Goal: Check status: Verify the current state of an ongoing process or item

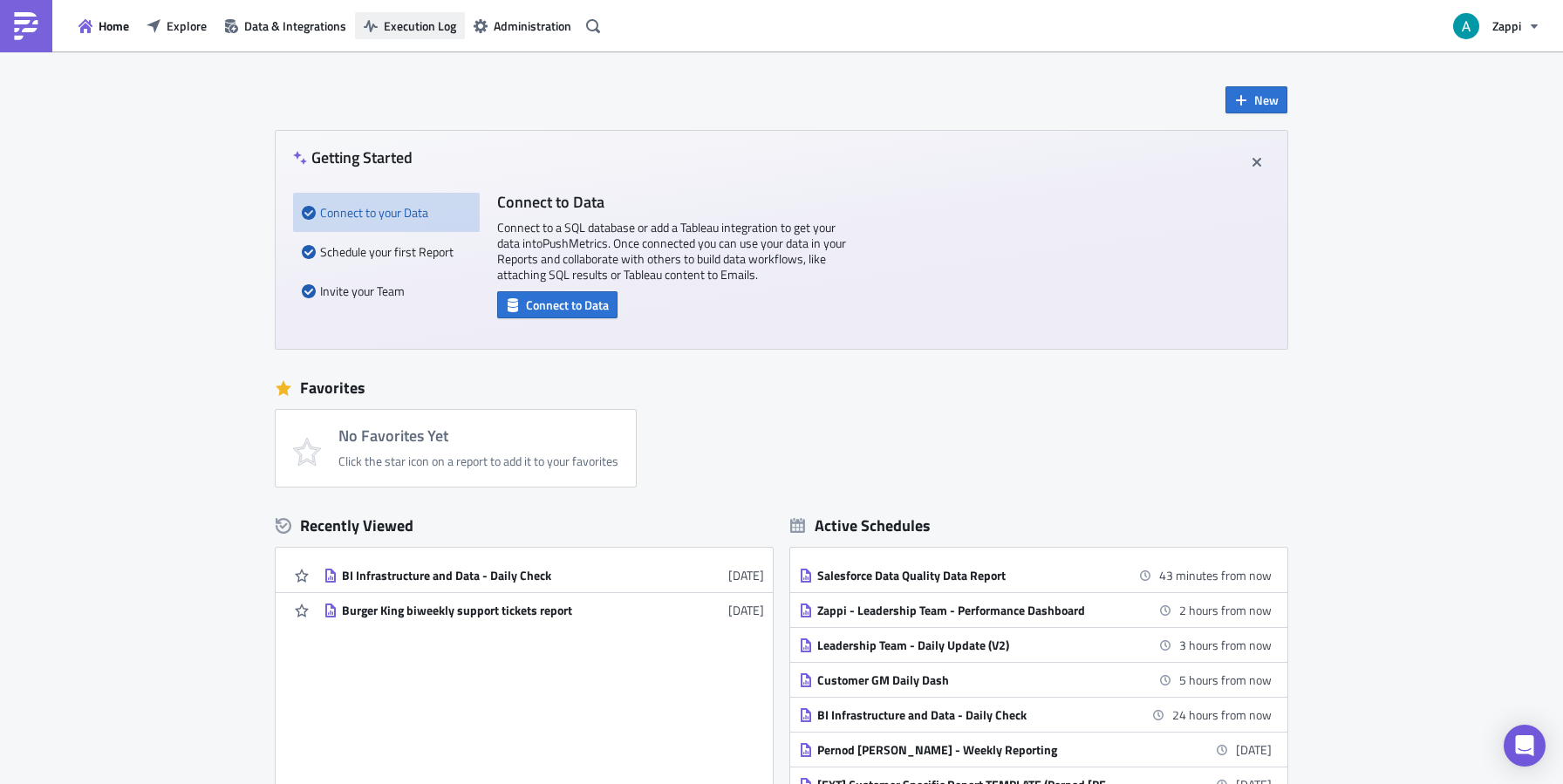
click at [419, 19] on span "Execution Log" at bounding box center [420, 25] width 73 height 18
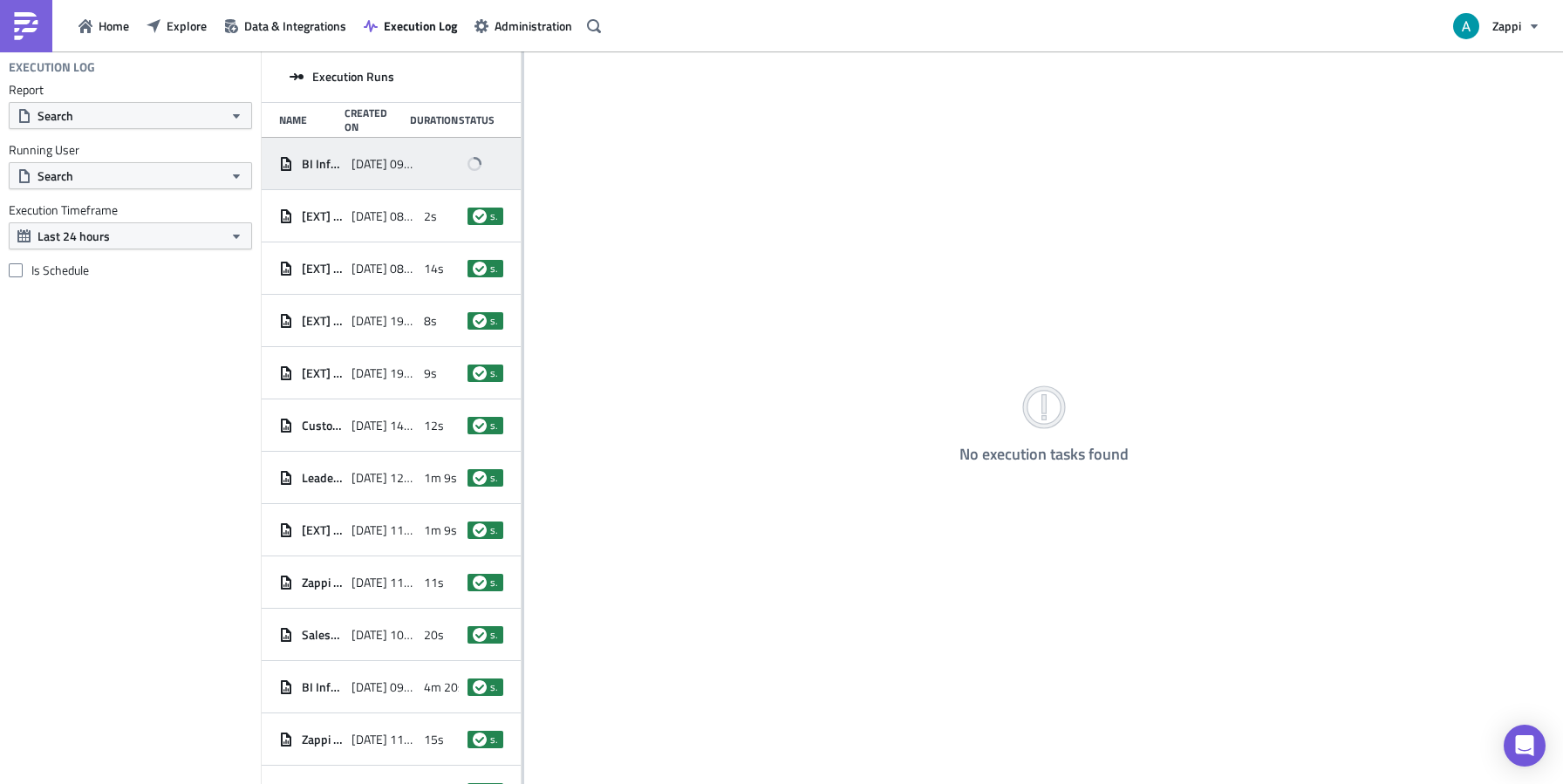
click at [307, 152] on div "BI Infrastructure and Data - Daily Check" at bounding box center [310, 164] width 63 height 32
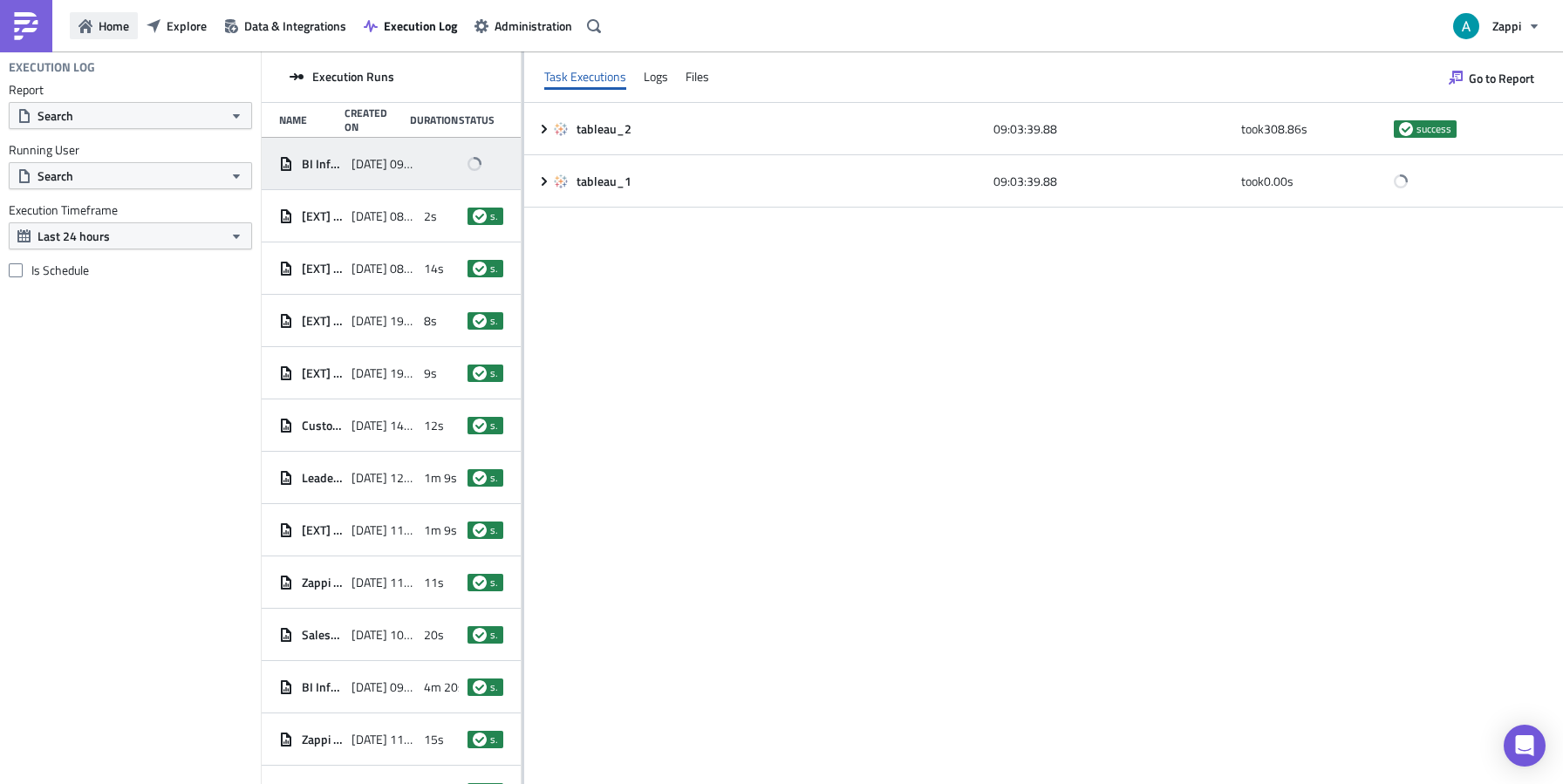
click at [93, 25] on button "Home" at bounding box center [103, 26] width 68 height 27
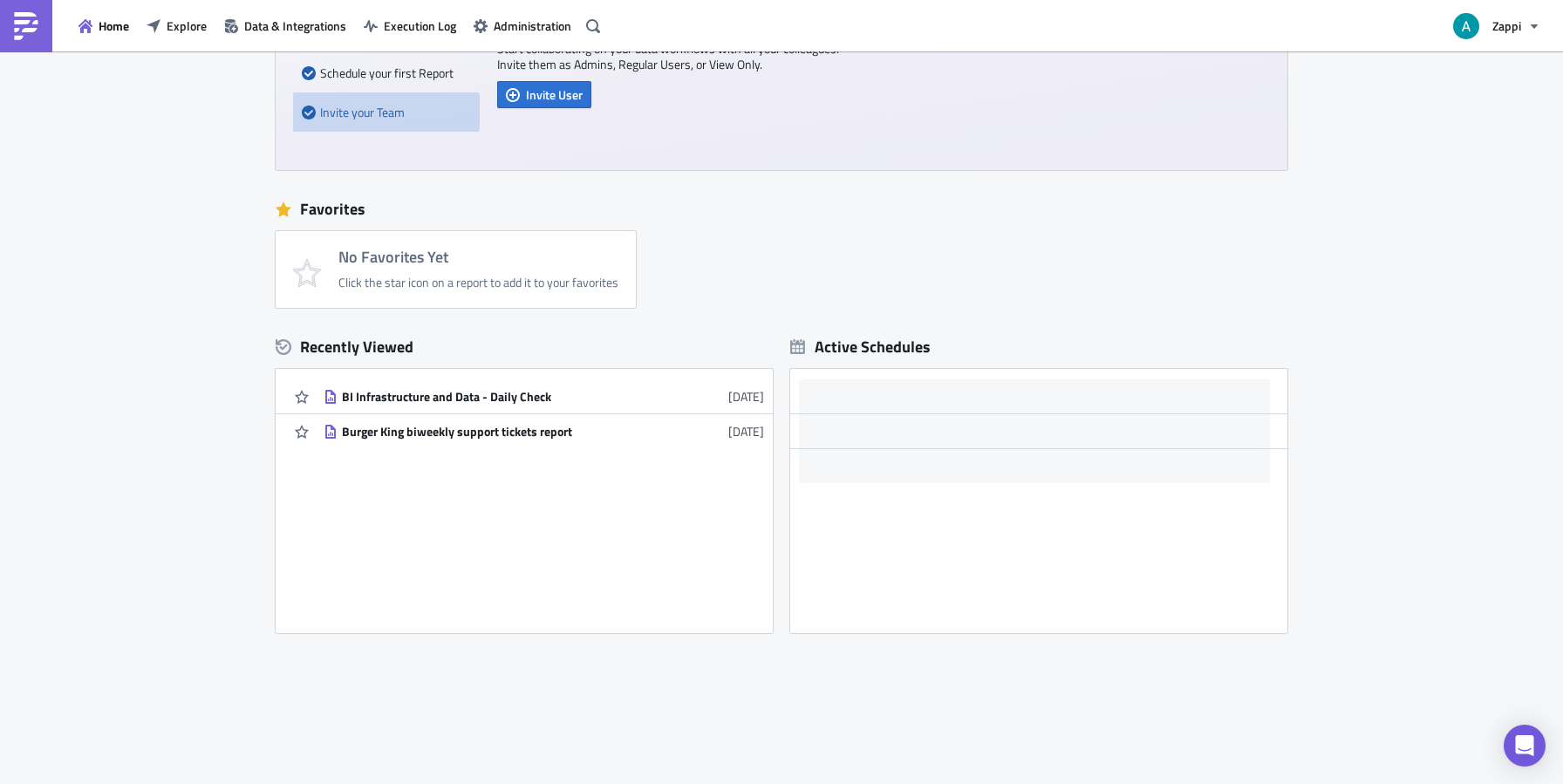
scroll to position [200, 0]
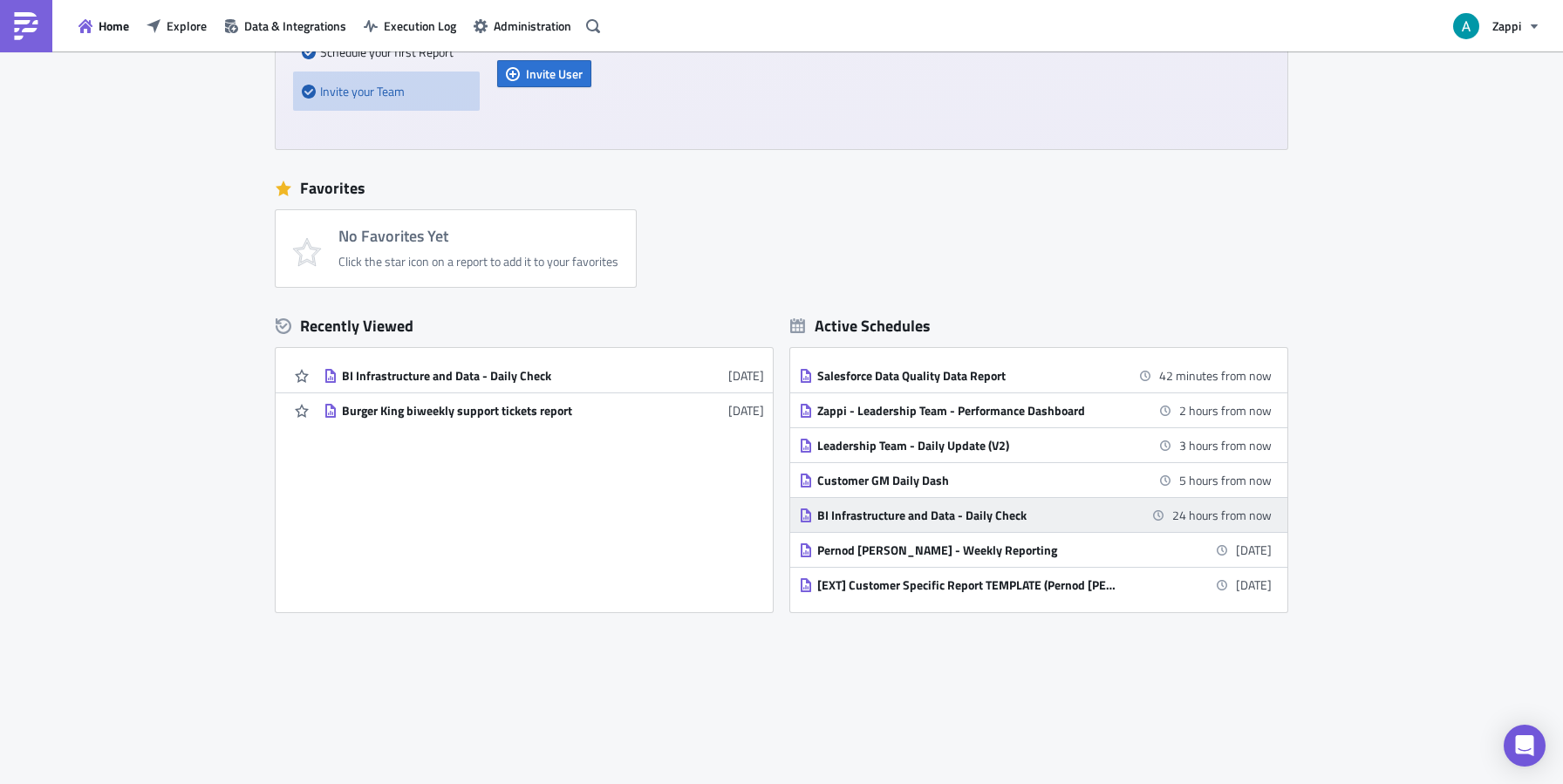
click at [1047, 513] on div "BI Infrastructure and Data - Daily Check" at bounding box center [969, 515] width 306 height 15
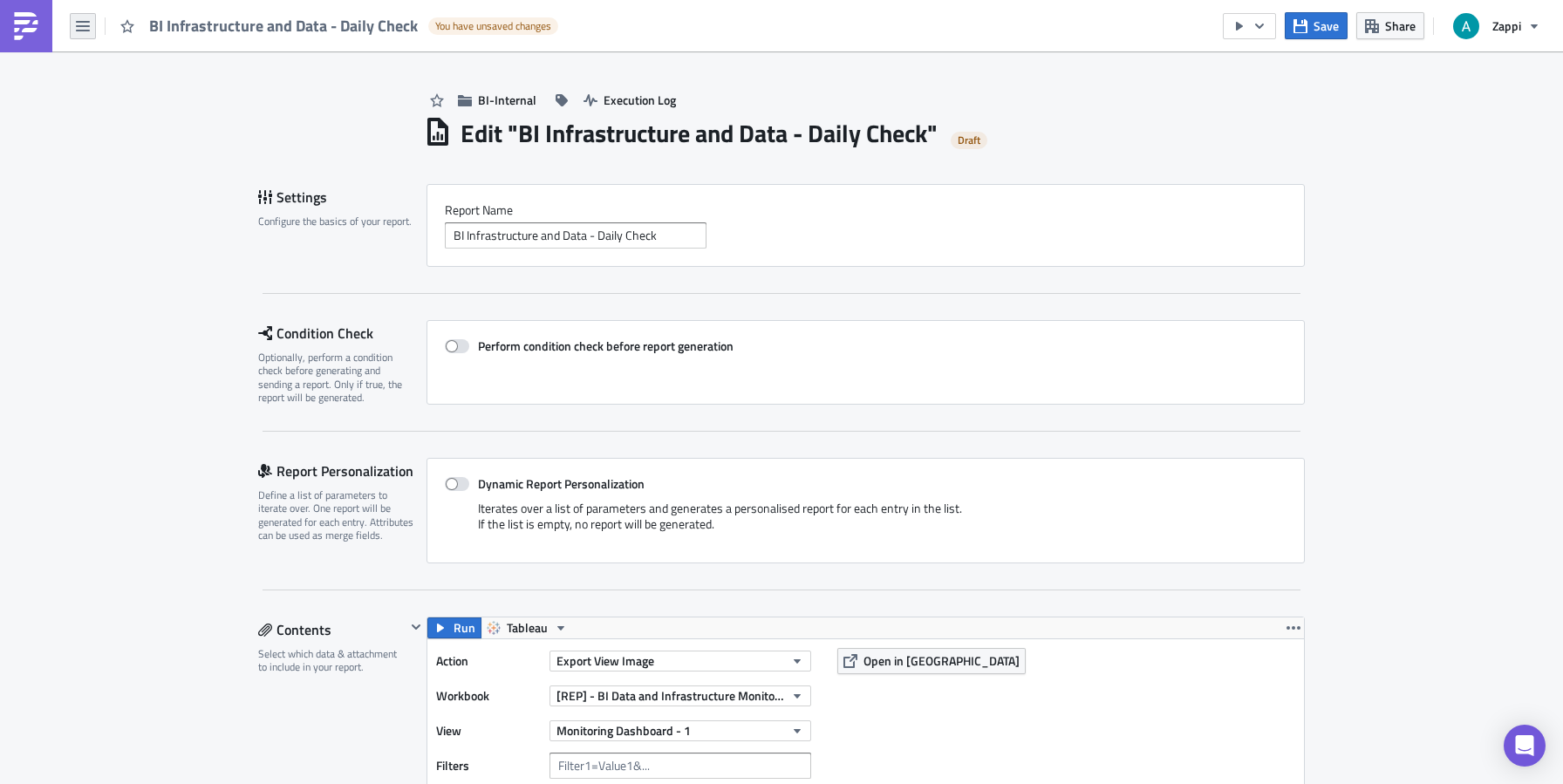
click at [78, 27] on icon "button" at bounding box center [82, 26] width 14 height 14
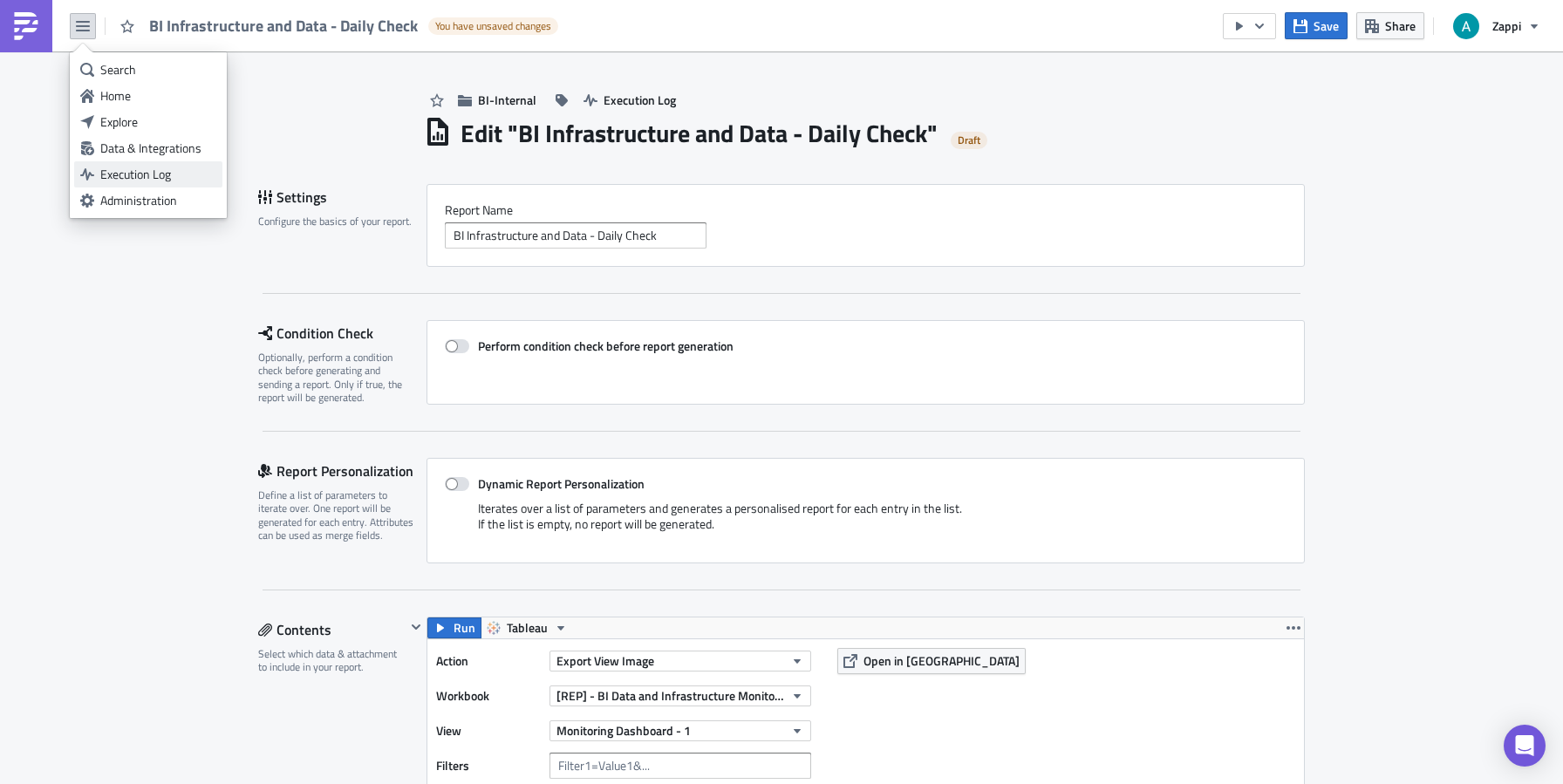
click at [138, 168] on div "Execution Log" at bounding box center [158, 174] width 116 height 17
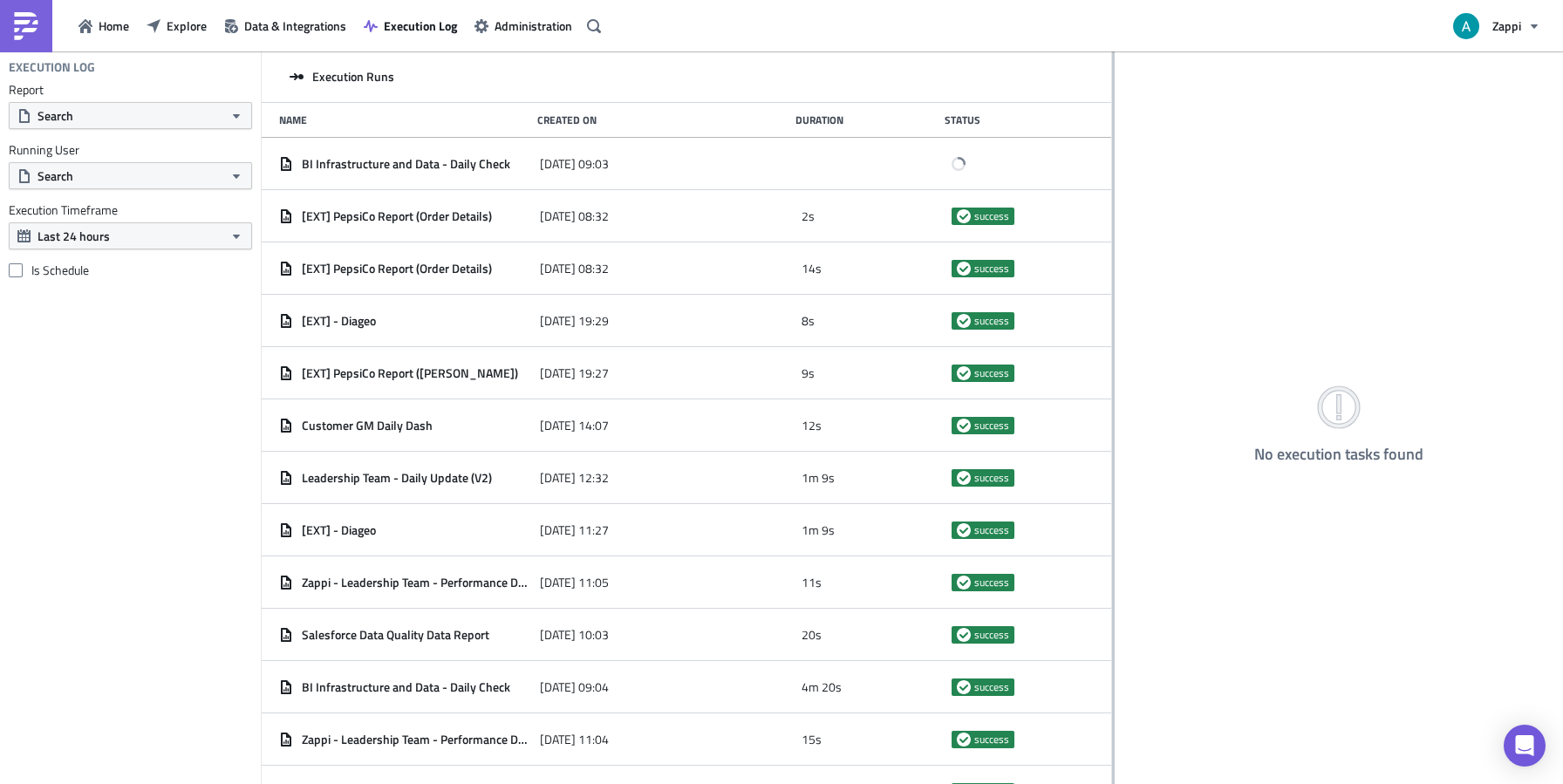
drag, startPoint x: 522, startPoint y: 221, endPoint x: 1112, endPoint y: 230, distance: 590.1
click at [1112, 230] on div at bounding box center [1113, 419] width 3 height 735
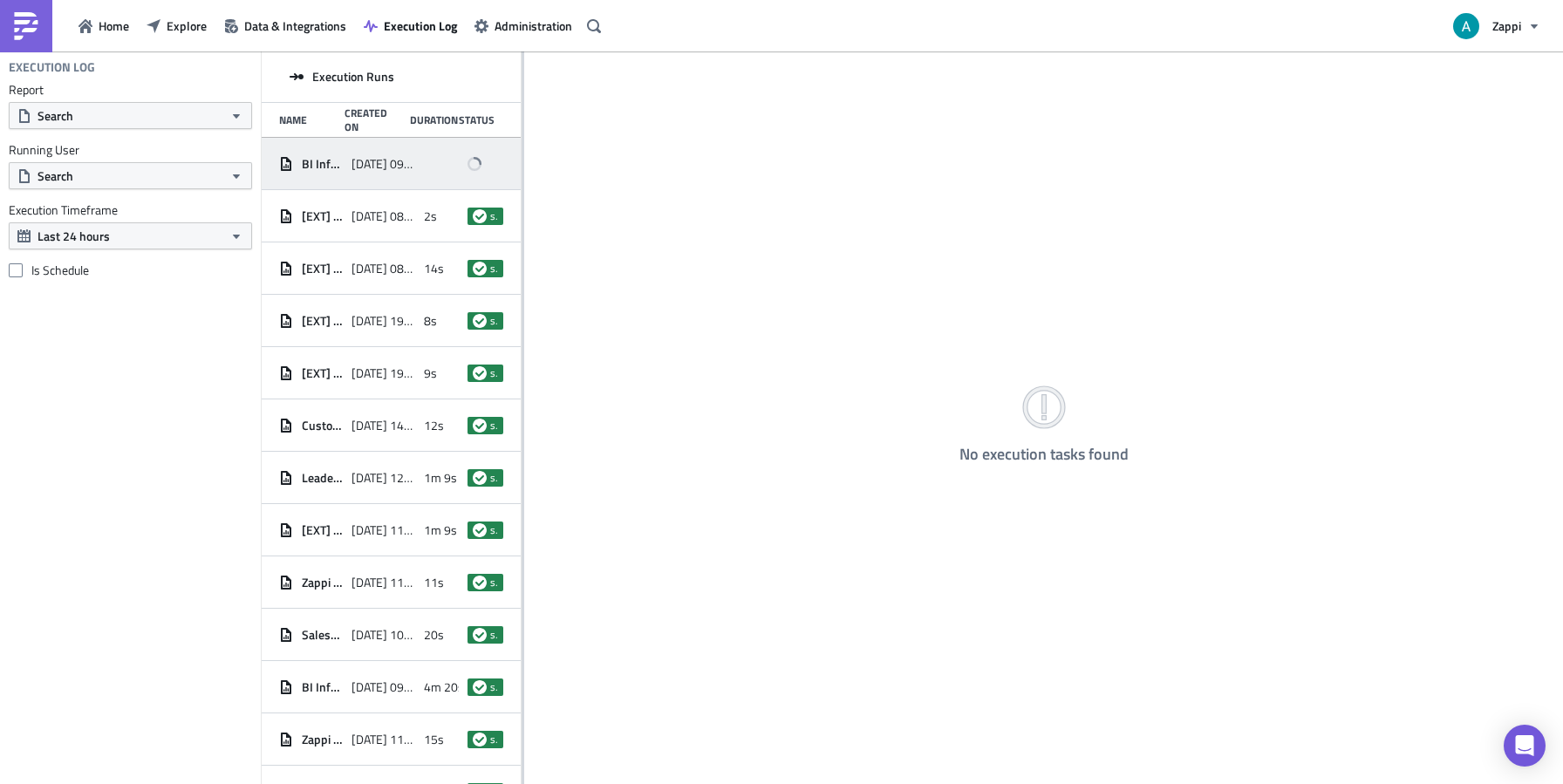
click at [469, 162] on icon at bounding box center [475, 164] width 12 height 12
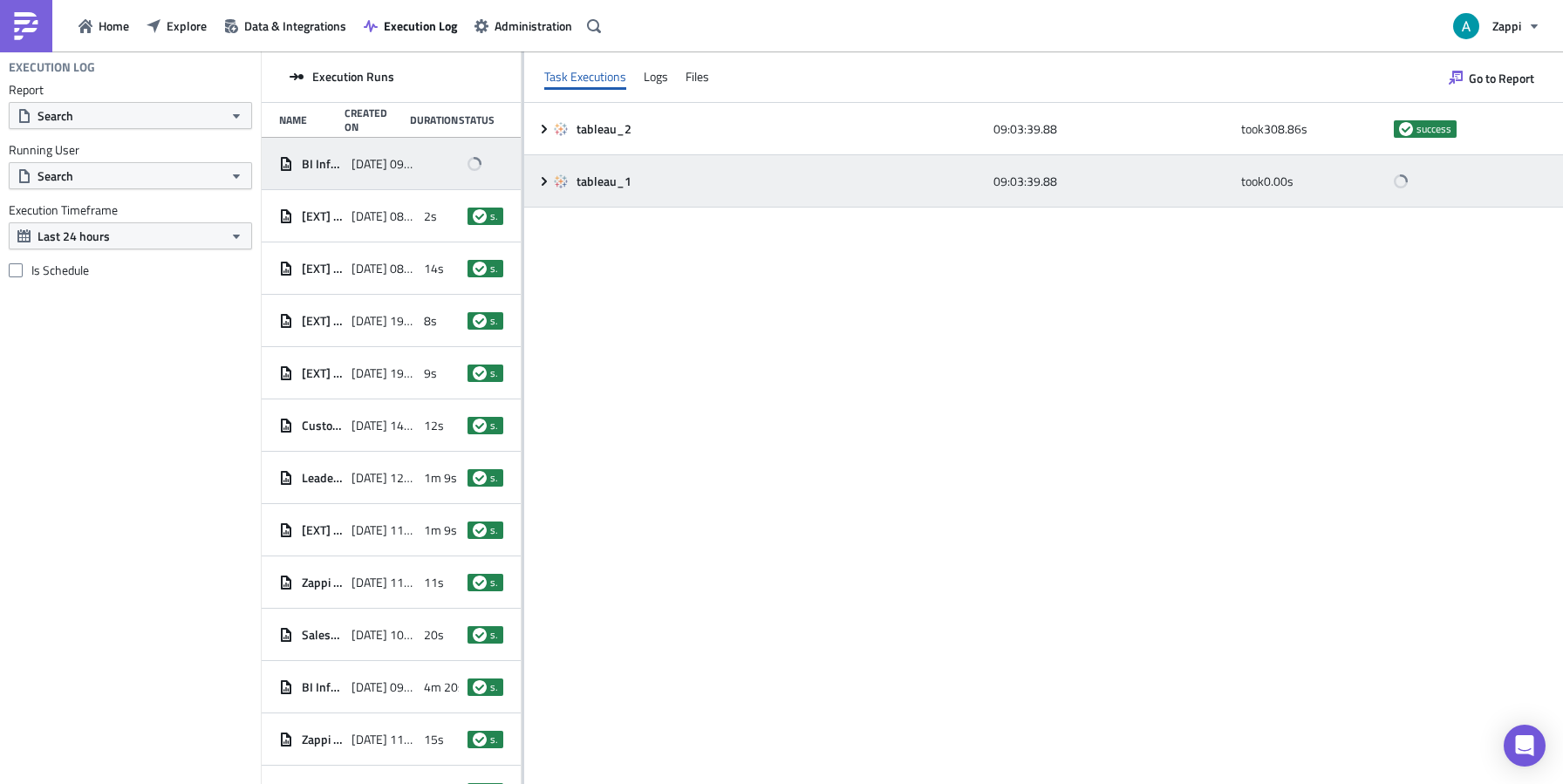
click at [630, 190] on div "tableau_1" at bounding box center [768, 181] width 430 height 32
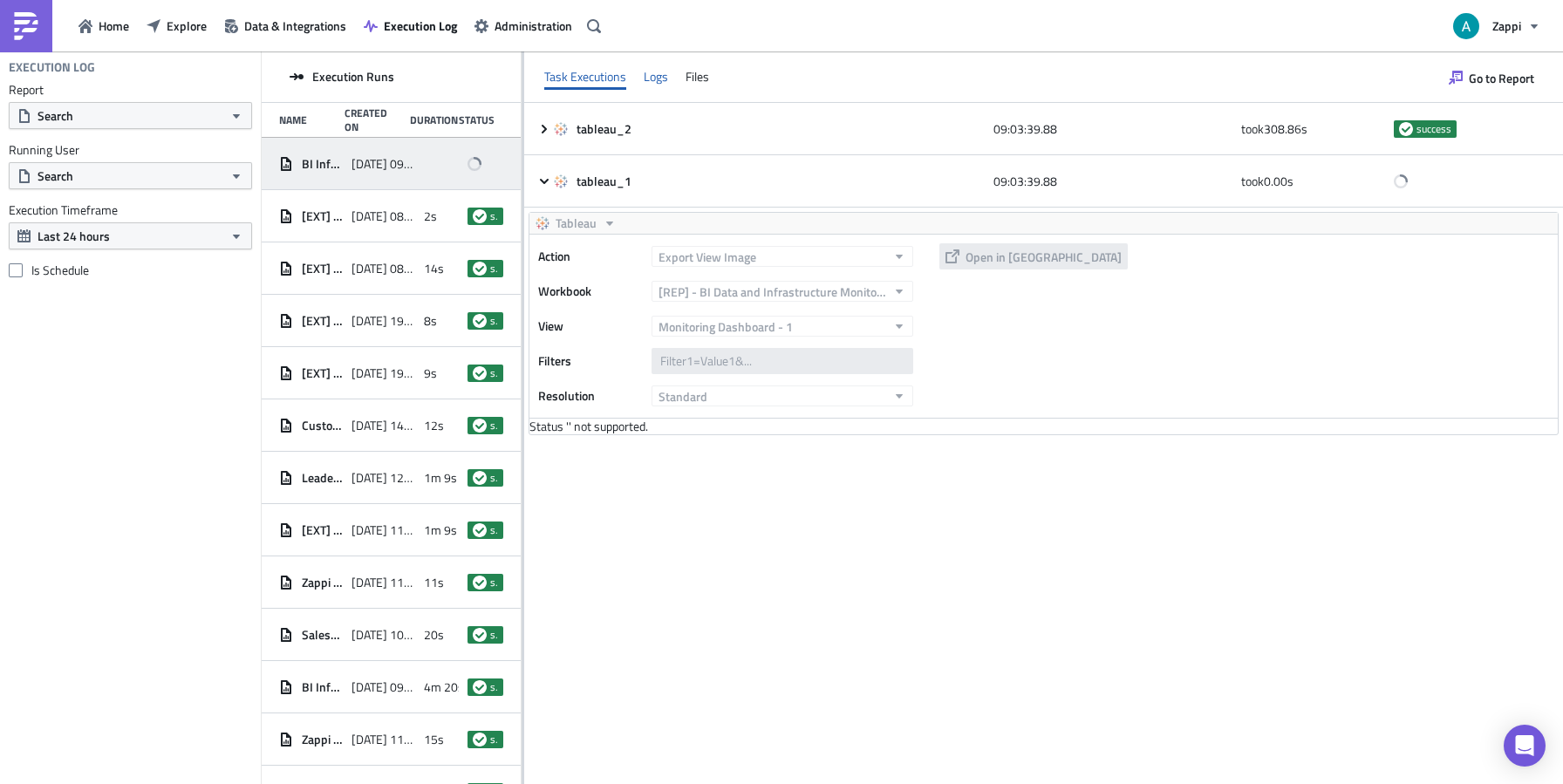
click at [658, 70] on div "Logs" at bounding box center [656, 76] width 25 height 26
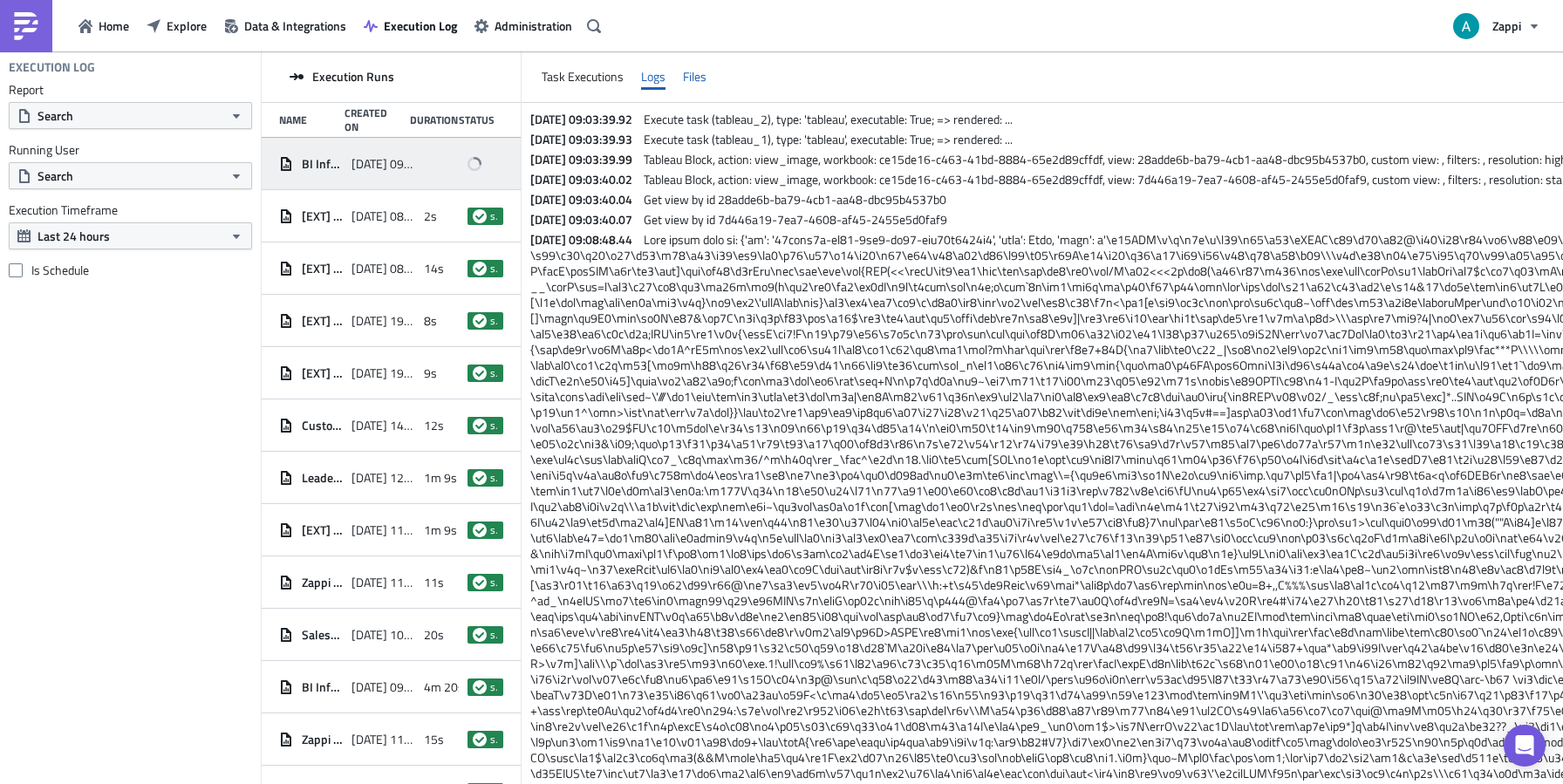
click at [694, 77] on div "Files" at bounding box center [694, 76] width 24 height 26
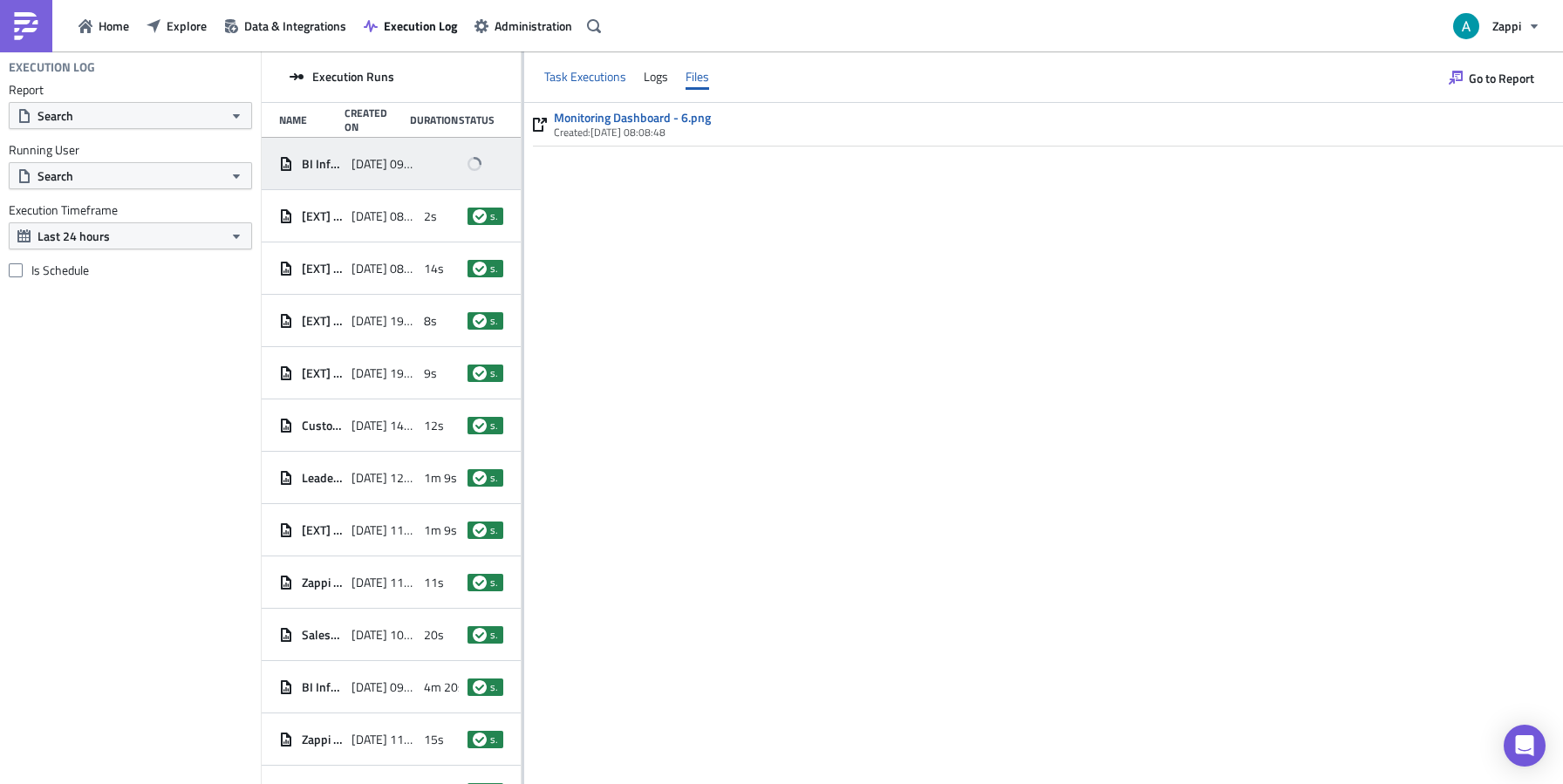
click at [565, 79] on div "Task Executions" at bounding box center [585, 76] width 82 height 26
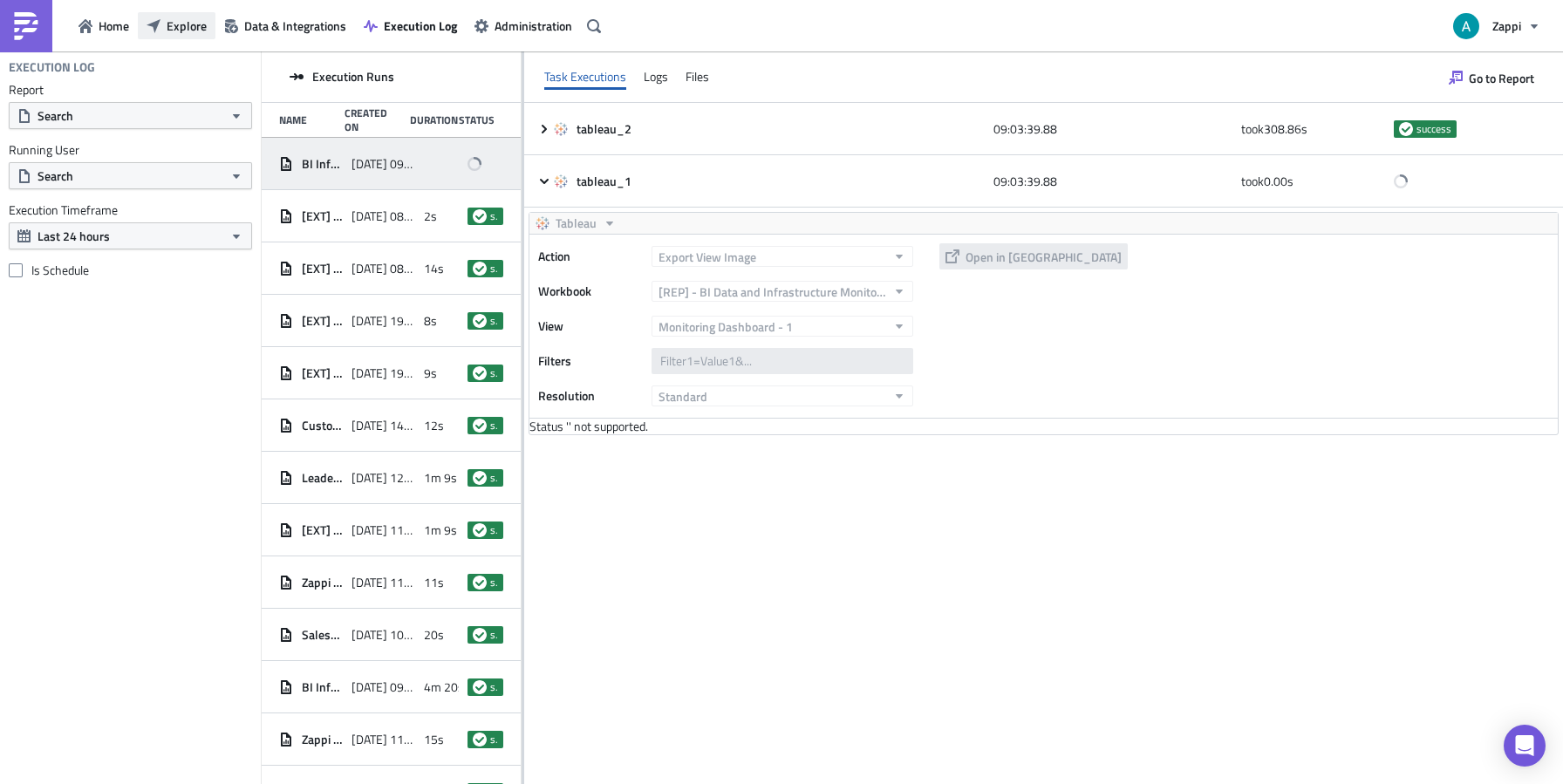
click at [182, 36] on button "Explore" at bounding box center [176, 26] width 78 height 27
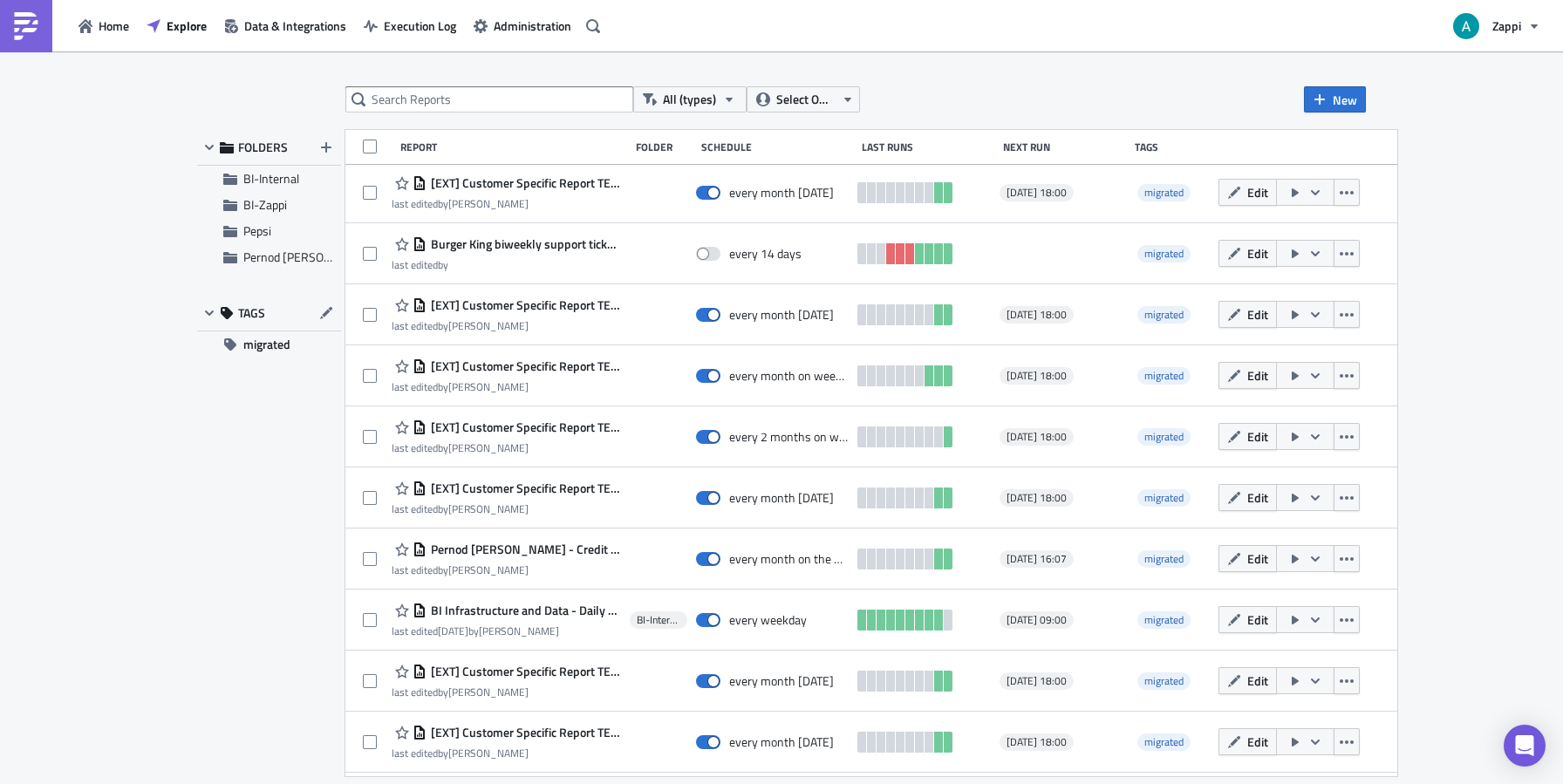
scroll to position [446, 0]
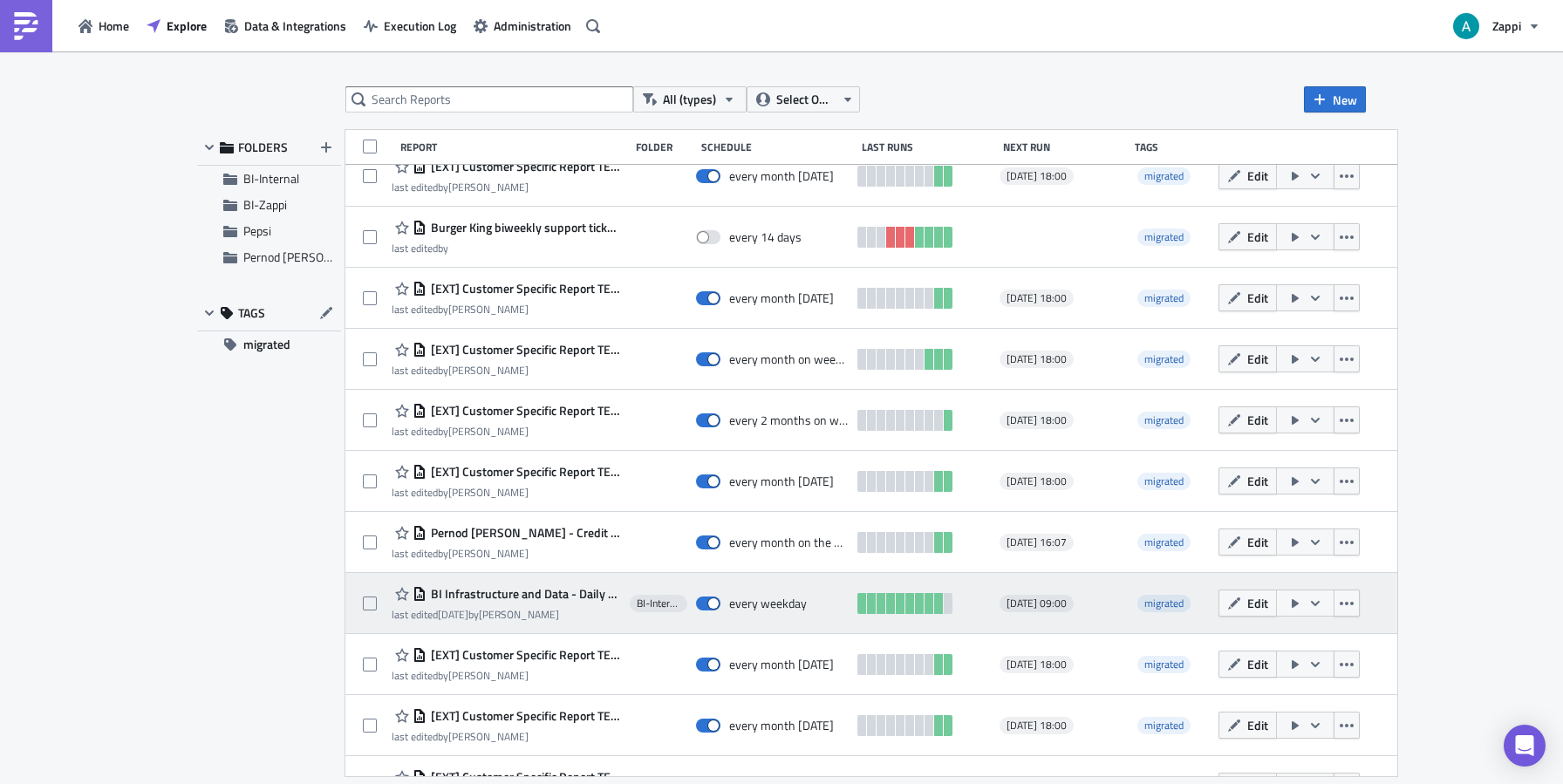
click at [1299, 601] on icon "button" at bounding box center [1295, 603] width 7 height 9
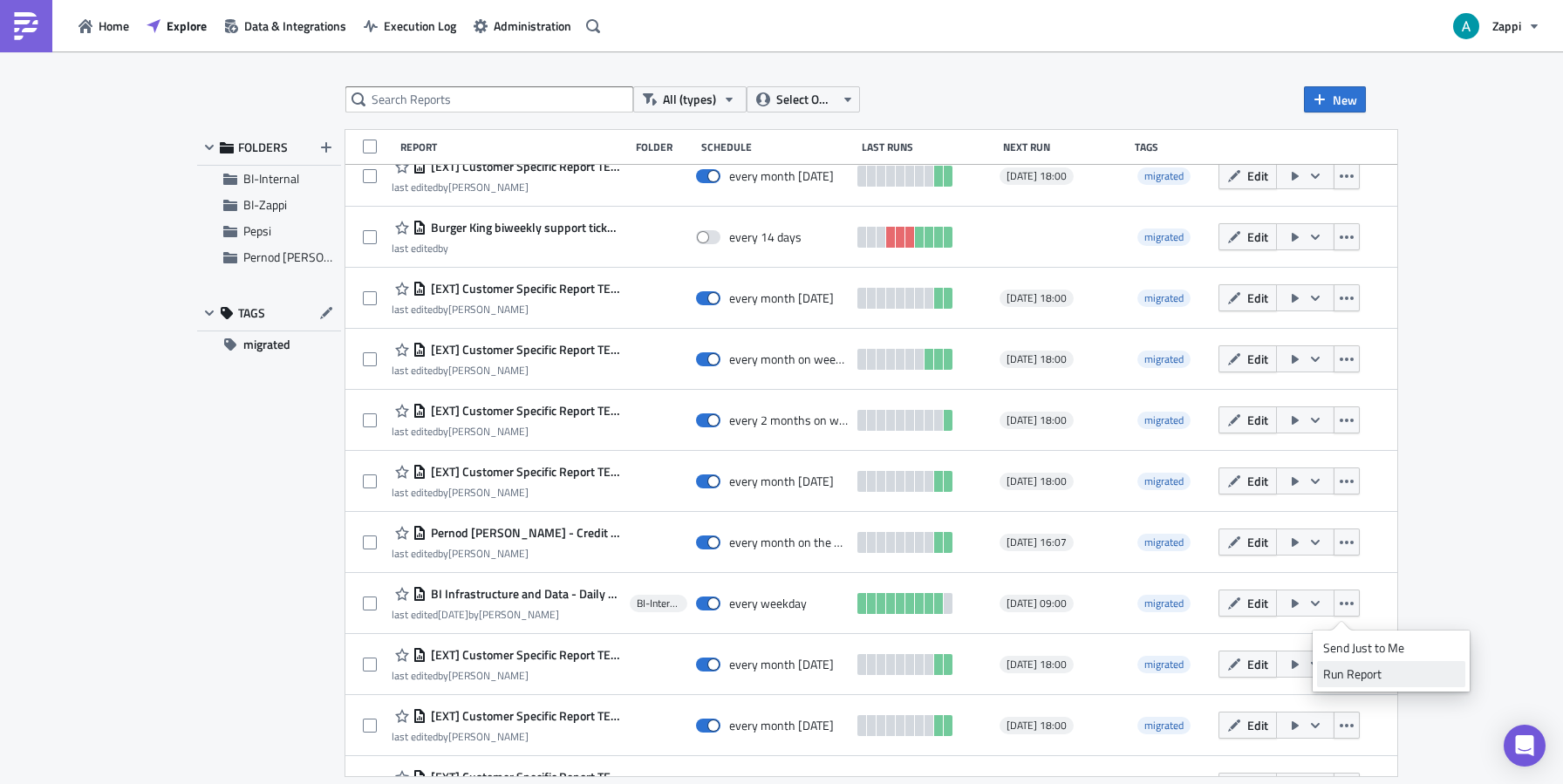
click at [1333, 670] on div "Run Report" at bounding box center [1392, 674] width 136 height 17
